Goal: Information Seeking & Learning: Understand process/instructions

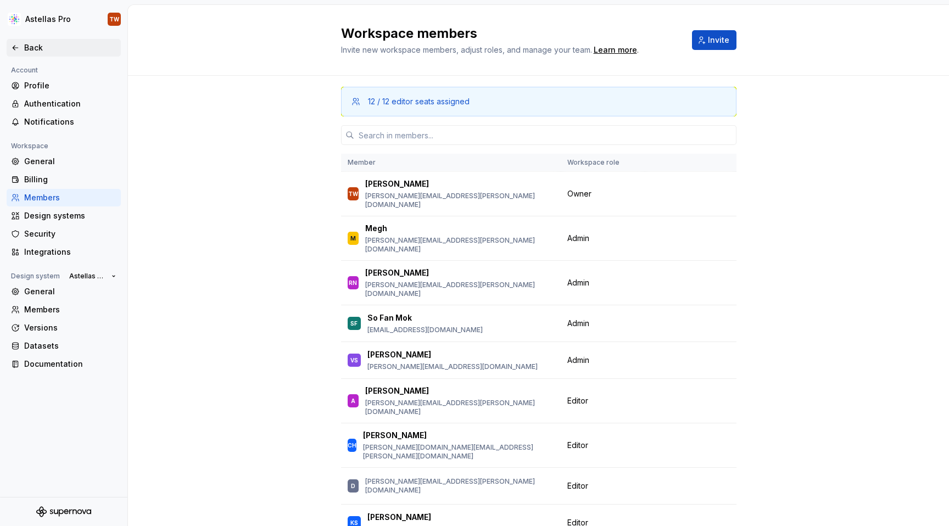
click at [15, 47] on icon at bounding box center [15, 47] width 9 height 9
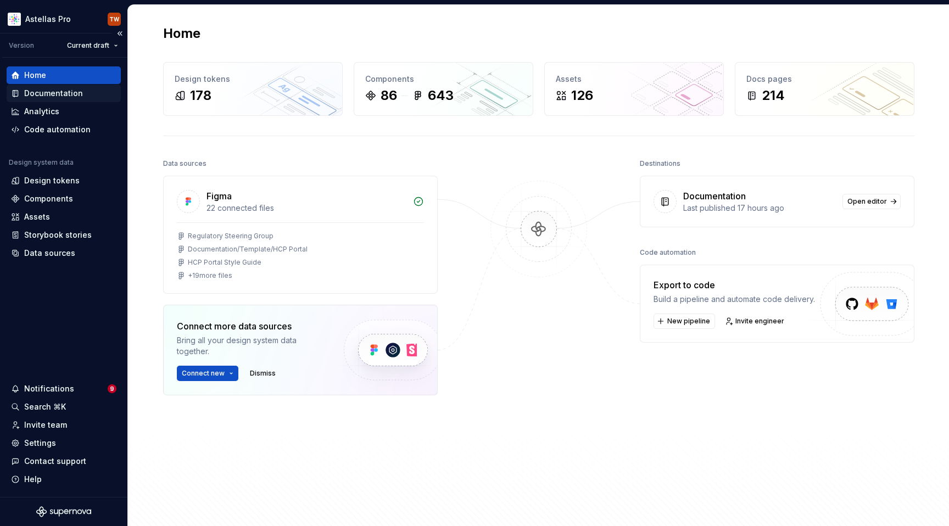
click at [59, 89] on div "Documentation" at bounding box center [53, 93] width 59 height 11
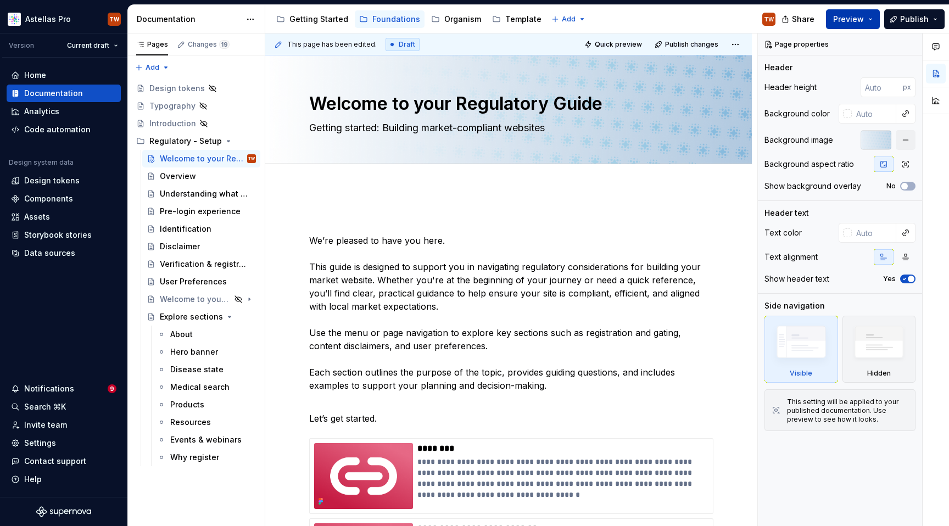
click at [852, 21] on span "Preview" at bounding box center [848, 19] width 31 height 11
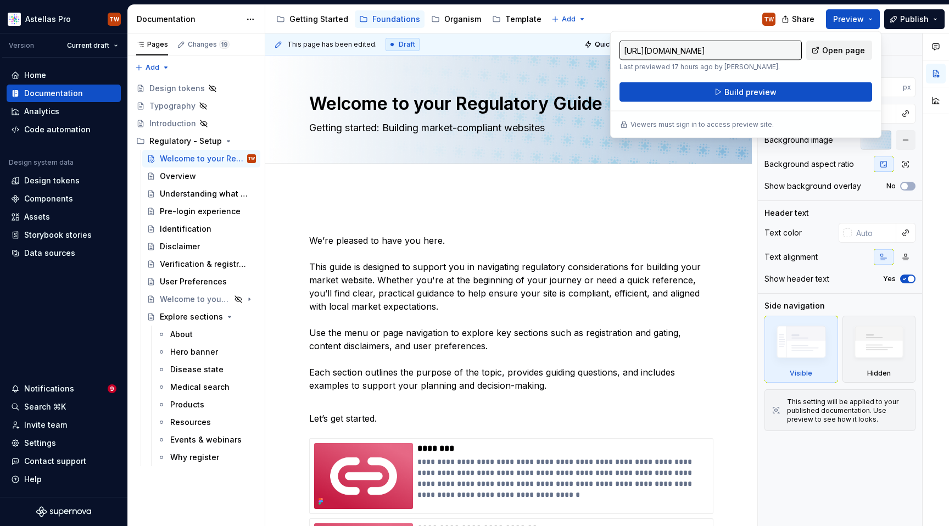
click at [841, 54] on span "Open page" at bounding box center [843, 50] width 43 height 11
type textarea "*"
